Goal: Information Seeking & Learning: Learn about a topic

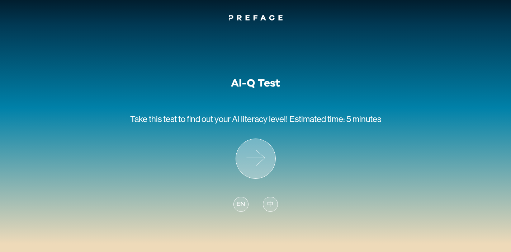
click at [262, 166] on icon at bounding box center [255, 158] width 39 height 39
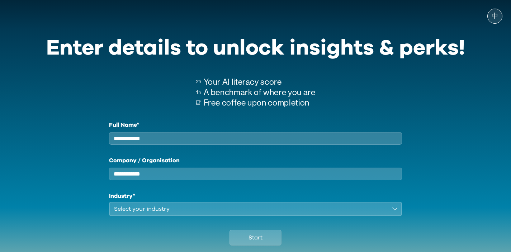
click at [183, 131] on div "Full Name*" at bounding box center [255, 133] width 293 height 24
click at [182, 137] on input "Full Name*" at bounding box center [255, 138] width 293 height 13
type input "**********"
click at [148, 180] on input "Company / Organisation" at bounding box center [255, 173] width 293 height 13
type input "*****"
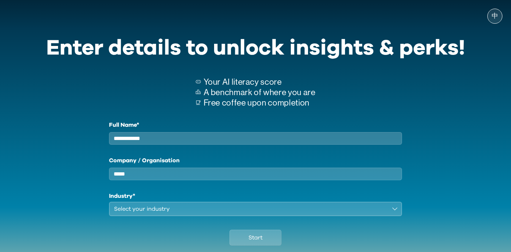
click at [130, 213] on div "Select your industry" at bounding box center [250, 208] width 273 height 9
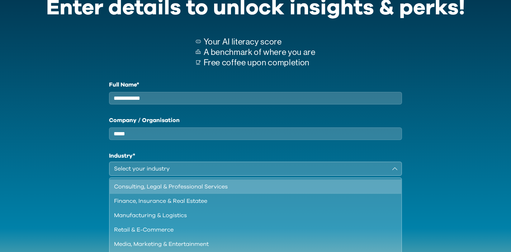
scroll to position [48, 0]
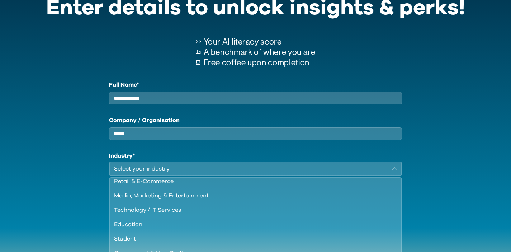
click at [137, 171] on div "Select your industry" at bounding box center [250, 168] width 273 height 9
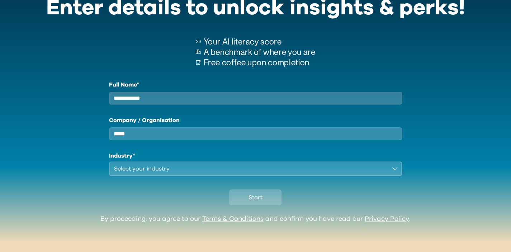
click at [137, 171] on div "Select your industry" at bounding box center [250, 168] width 273 height 9
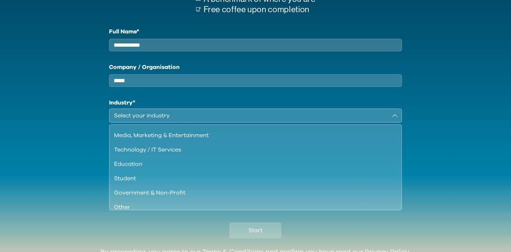
scroll to position [62, 0]
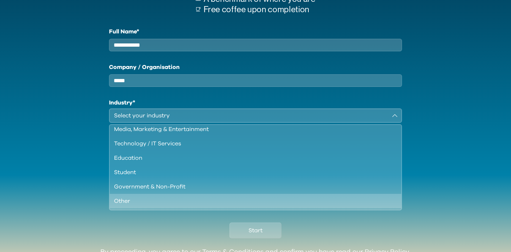
click at [124, 205] on div "Other" at bounding box center [251, 201] width 275 height 9
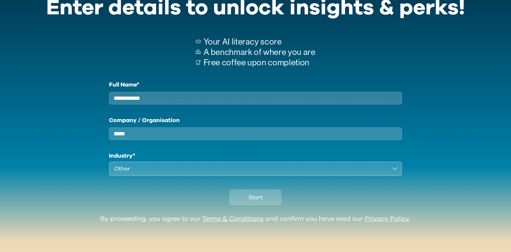
scroll to position [47, 0]
click at [260, 199] on span "Start" at bounding box center [256, 197] width 14 height 9
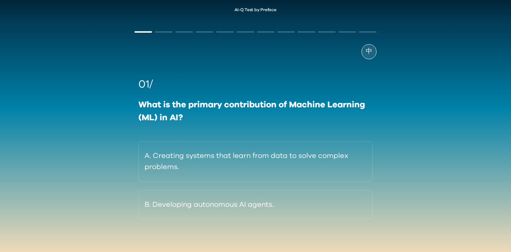
scroll to position [15, 0]
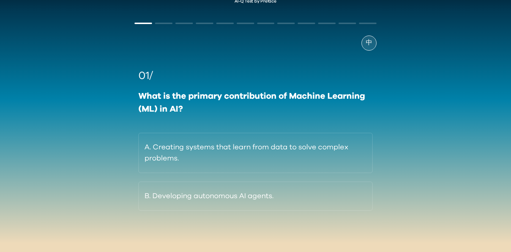
click at [369, 44] on span "中" at bounding box center [369, 43] width 6 height 10
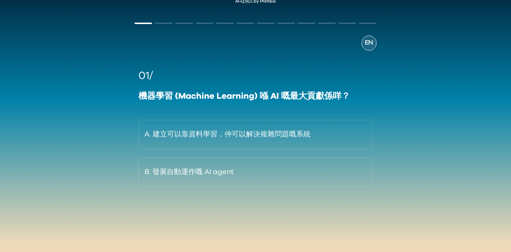
click at [369, 44] on span "EN" at bounding box center [369, 43] width 9 height 10
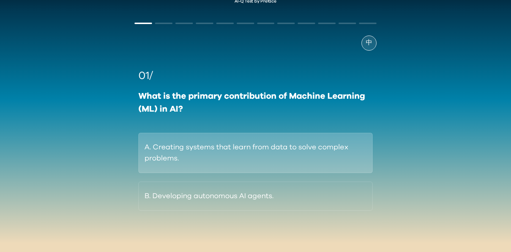
click at [251, 158] on button "A. Creating systems that learn from data to solve complex problems." at bounding box center [255, 153] width 234 height 40
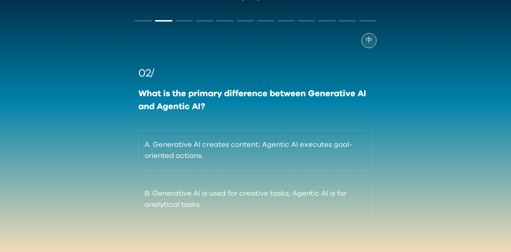
scroll to position [24, 0]
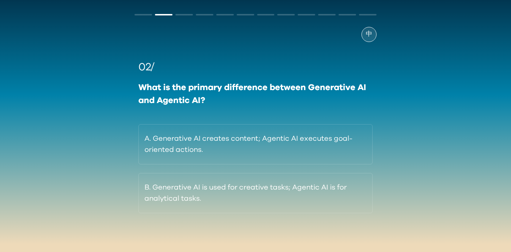
click at [374, 37] on div "中" at bounding box center [369, 34] width 15 height 15
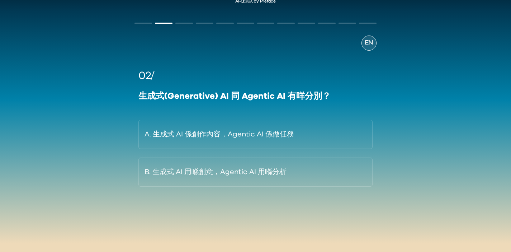
scroll to position [15, 0]
click at [370, 36] on div "EN" at bounding box center [369, 43] width 15 height 15
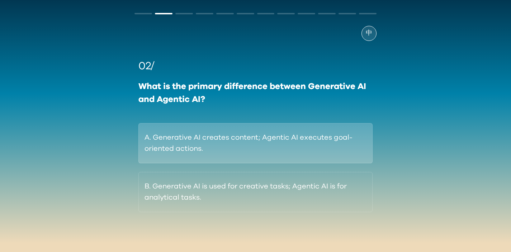
scroll to position [26, 0]
click at [234, 137] on button "A. Generative AI creates content; Agentic AI executes goal-oriented actions." at bounding box center [255, 143] width 234 height 40
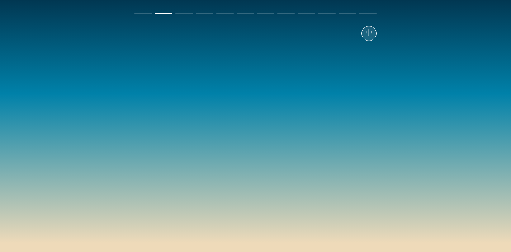
scroll to position [15, 0]
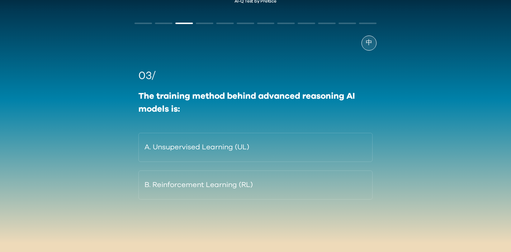
click at [376, 44] on div "中 03/ The training method behind advanced reasoning AI models is: A. Unsupervis…" at bounding box center [256, 131] width 256 height 241
click at [369, 44] on span "中" at bounding box center [369, 43] width 6 height 10
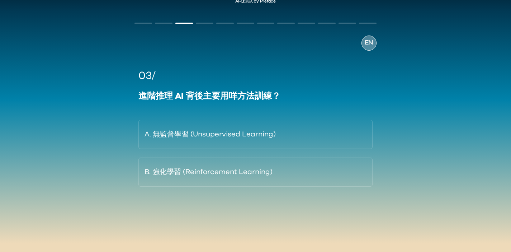
click at [369, 44] on span "EN" at bounding box center [369, 43] width 9 height 10
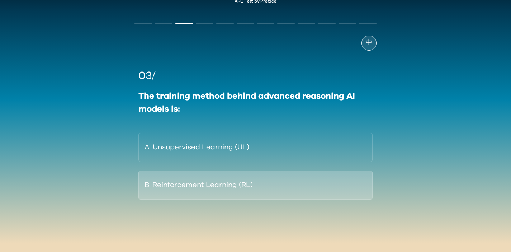
click at [227, 173] on button "B. Reinforcement Learning (RL)" at bounding box center [255, 184] width 234 height 29
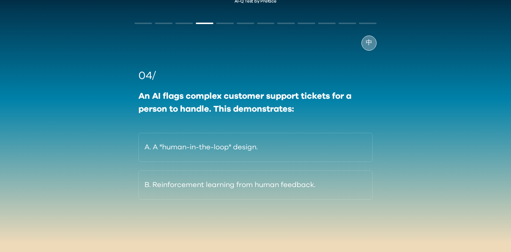
click at [368, 40] on span "中" at bounding box center [369, 43] width 6 height 10
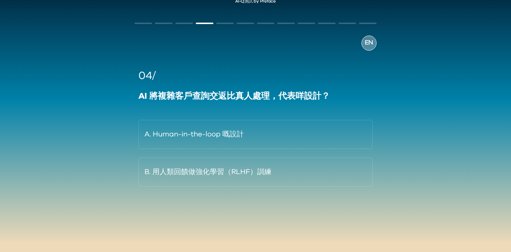
click at [368, 42] on span "EN" at bounding box center [369, 43] width 9 height 10
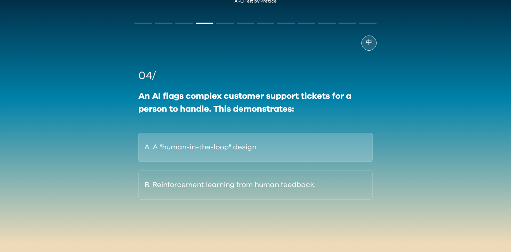
click at [224, 140] on button "A. A "human-in-the-loop" design." at bounding box center [255, 147] width 234 height 29
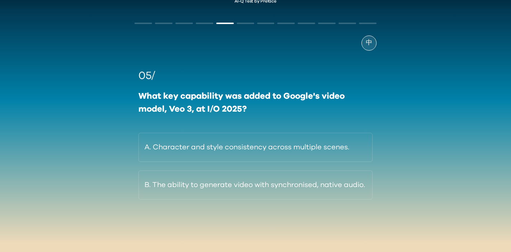
click at [373, 37] on div "中" at bounding box center [369, 43] width 15 height 15
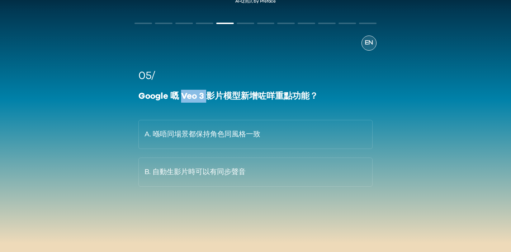
drag, startPoint x: 188, startPoint y: 95, endPoint x: 206, endPoint y: 95, distance: 17.6
click at [206, 95] on div "Google 嘅 Veo 3 影片模型新增咗咩重點功能？" at bounding box center [255, 96] width 234 height 13
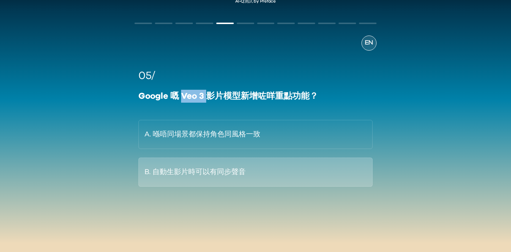
click at [214, 164] on button "B. 自動生影片時可以有同步聲音" at bounding box center [255, 171] width 234 height 29
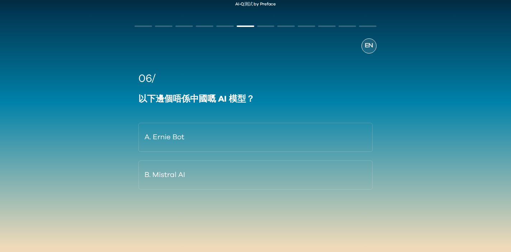
scroll to position [13, 0]
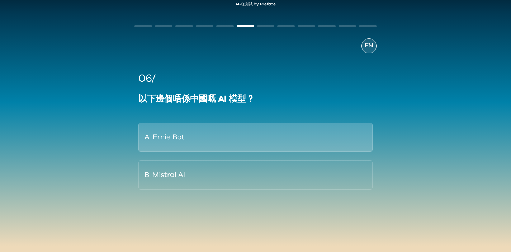
click at [176, 141] on button "A. Ernie Bot" at bounding box center [255, 137] width 234 height 29
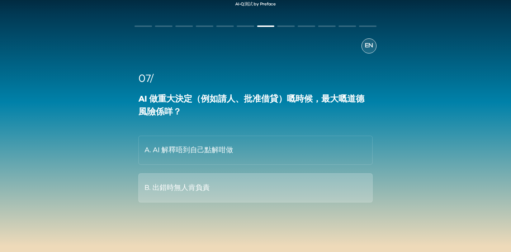
click at [217, 190] on button "B. 出錯時無人肯負責" at bounding box center [255, 187] width 234 height 29
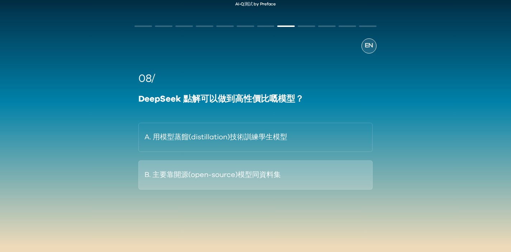
click at [257, 184] on button "B. 主要靠開源(open-source)模型同資料集" at bounding box center [255, 174] width 234 height 29
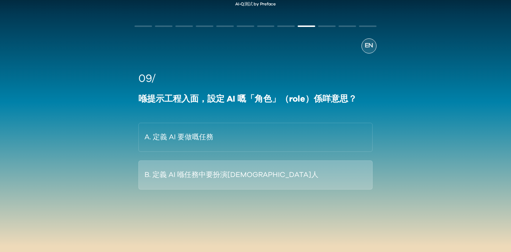
click at [226, 184] on button "B. 定義 AI 喺任務中要扮演[DEMOGRAPHIC_DATA]人" at bounding box center [255, 174] width 234 height 29
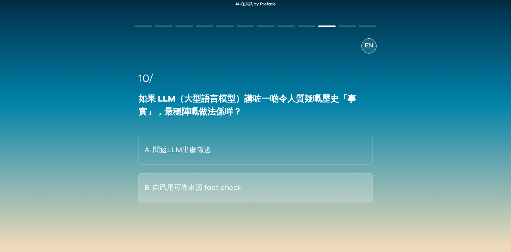
click at [273, 197] on button "B. 自己用可靠來源 fact check" at bounding box center [255, 187] width 234 height 29
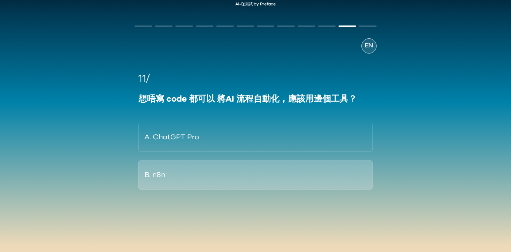
click at [194, 176] on button "B. n8n" at bounding box center [255, 174] width 234 height 29
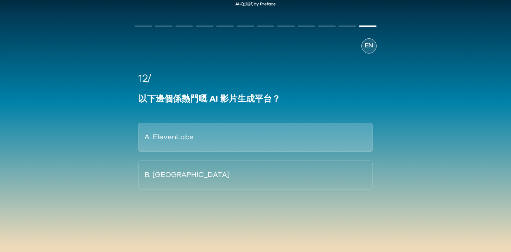
click at [217, 131] on button "A. ElevenLabs" at bounding box center [255, 137] width 234 height 29
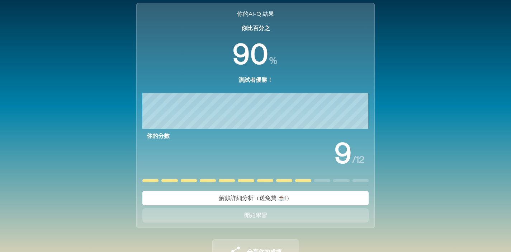
scroll to position [57, 0]
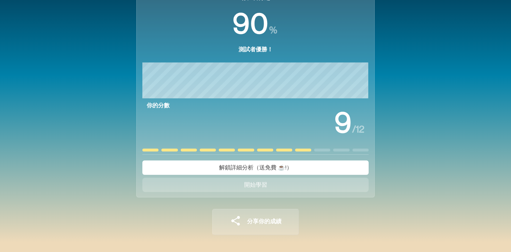
drag, startPoint x: 285, startPoint y: 169, endPoint x: 289, endPoint y: 193, distance: 24.8
click at [289, 193] on div "你的AI-Q 結果 你比百分之 % 測試者優勝！ 你的分數 / 12 解鎖詳細分析（送免費 ☕️!） 開始學習" at bounding box center [255, 84] width 239 height 225
